Goal: Task Accomplishment & Management: Manage account settings

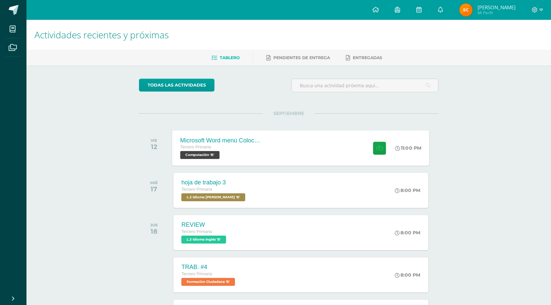
click at [323, 143] on div "Microsoft Word menú Colocación de márgenes Tercero Primaria Computación 'B' 11:…" at bounding box center [300, 147] width 257 height 35
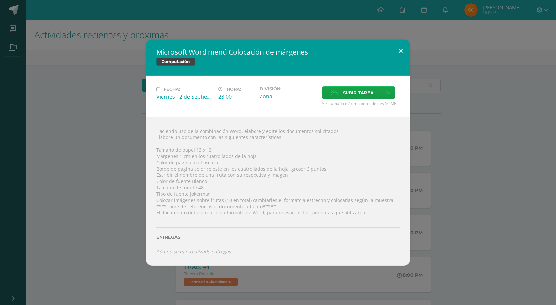
click at [401, 43] on button at bounding box center [400, 50] width 19 height 23
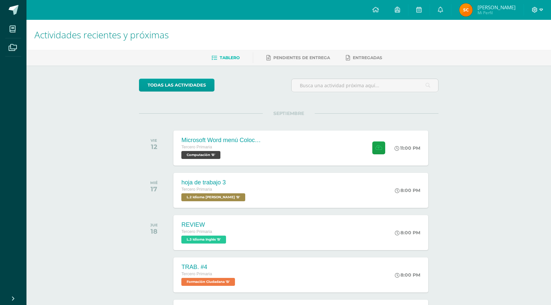
click at [541, 7] on icon at bounding box center [541, 10] width 4 height 6
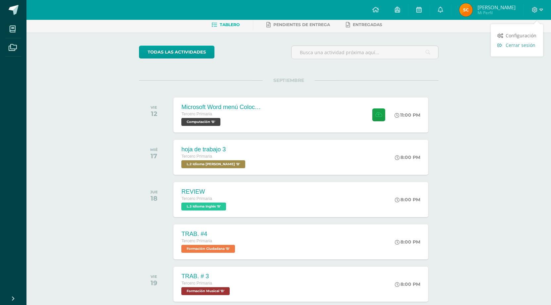
click at [524, 49] on link "Cerrar sesión" at bounding box center [517, 45] width 52 height 10
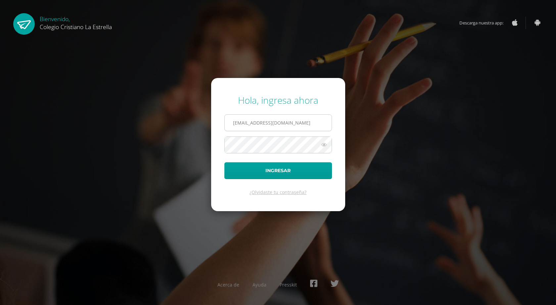
click at [313, 124] on input "37@laestrella.edu.gt" at bounding box center [278, 123] width 107 height 16
type input "2021299@laestrella.edu.gt"
click at [313, 167] on button "Ingresar" at bounding box center [278, 170] width 108 height 17
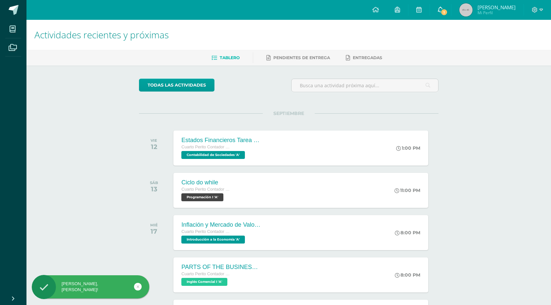
click at [441, 12] on span "1" at bounding box center [443, 12] width 7 height 7
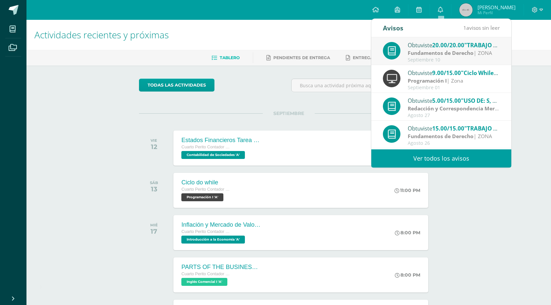
click at [498, 239] on div "Actividades recientes y próximas Tablero Pendientes de entrega Entregadas todas…" at bounding box center [288, 219] width 524 height 399
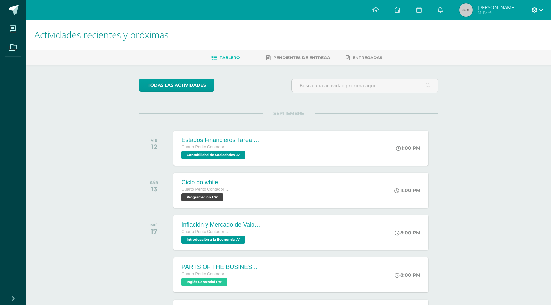
click at [535, 7] on icon at bounding box center [535, 10] width 6 height 6
click at [522, 43] on span "Cerrar sesión" at bounding box center [521, 45] width 30 height 6
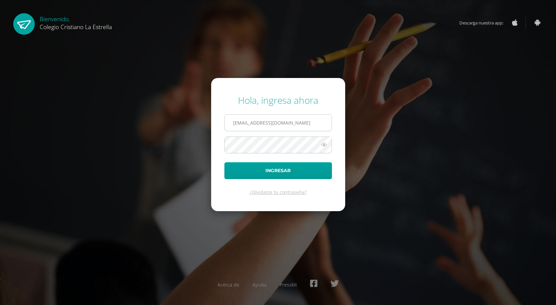
click at [317, 126] on input "[EMAIL_ADDRESS][DOMAIN_NAME]" at bounding box center [278, 123] width 107 height 16
type input "[EMAIL_ADDRESS][DOMAIN_NAME]"
click at [301, 169] on button "Ingresar" at bounding box center [278, 170] width 108 height 17
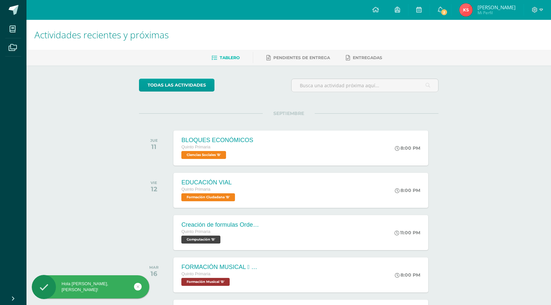
drag, startPoint x: 535, startPoint y: 10, endPoint x: 525, endPoint y: 18, distance: 13.2
click at [532, 13] on span at bounding box center [537, 9] width 11 height 7
click at [510, 43] on span "Cerrar sesión" at bounding box center [520, 45] width 30 height 6
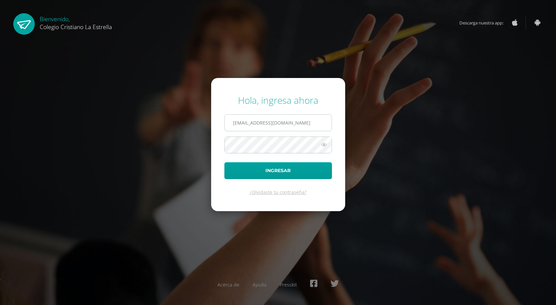
click at [314, 125] on input "[EMAIL_ADDRESS][DOMAIN_NAME]" at bounding box center [278, 123] width 107 height 16
type input "641@laestrella.edu.gt"
click at [286, 176] on button "Ingresar" at bounding box center [278, 170] width 108 height 17
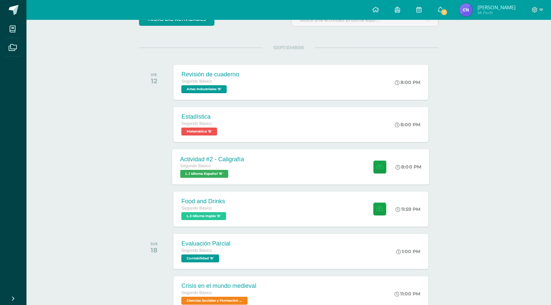
scroll to position [66, 0]
click at [309, 88] on div "Revisión de cuaderno Segundo Básico Artes Industriales 'B' 8:00 PM Revisión de …" at bounding box center [300, 81] width 257 height 35
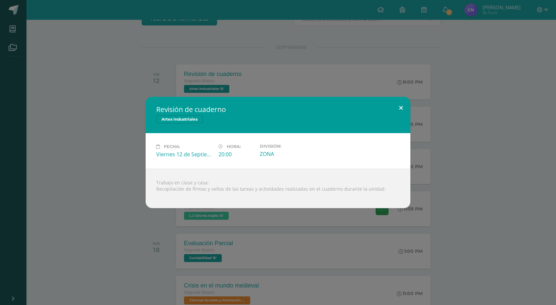
click at [402, 104] on button at bounding box center [400, 108] width 19 height 23
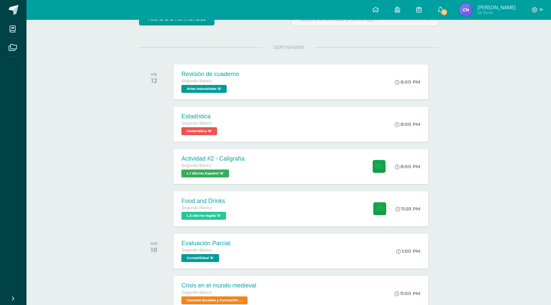
click at [377, 129] on div "Estadística Segundo Básico Matemática 'B' 8:00 PM Estadística Matemática Cargan…" at bounding box center [300, 124] width 254 height 35
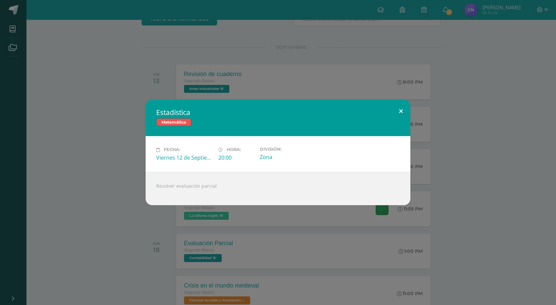
click at [399, 109] on button at bounding box center [400, 111] width 19 height 23
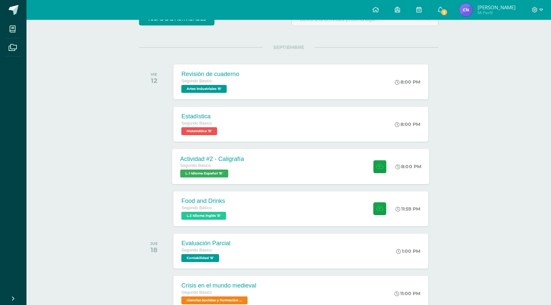
click at [254, 177] on div "Actividad #2 - Caligrafía Segundo Básico L.1 Idioma Español 'B' 8:00 PM Activid…" at bounding box center [300, 166] width 257 height 35
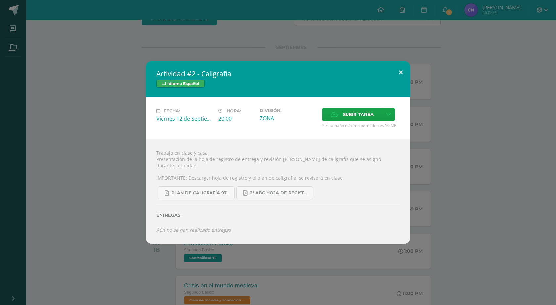
click at [401, 80] on button at bounding box center [400, 72] width 19 height 23
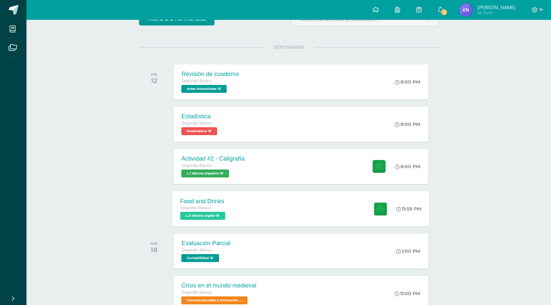
click at [275, 202] on div "Food and Drinks Segundo Básico L.3 Idioma Inglés 'B' 11:59 PM Food and Drinks L…" at bounding box center [300, 208] width 257 height 35
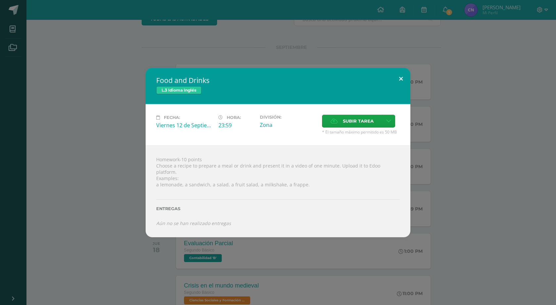
click at [401, 79] on button at bounding box center [400, 79] width 19 height 23
